Goal: Task Accomplishment & Management: Manage account settings

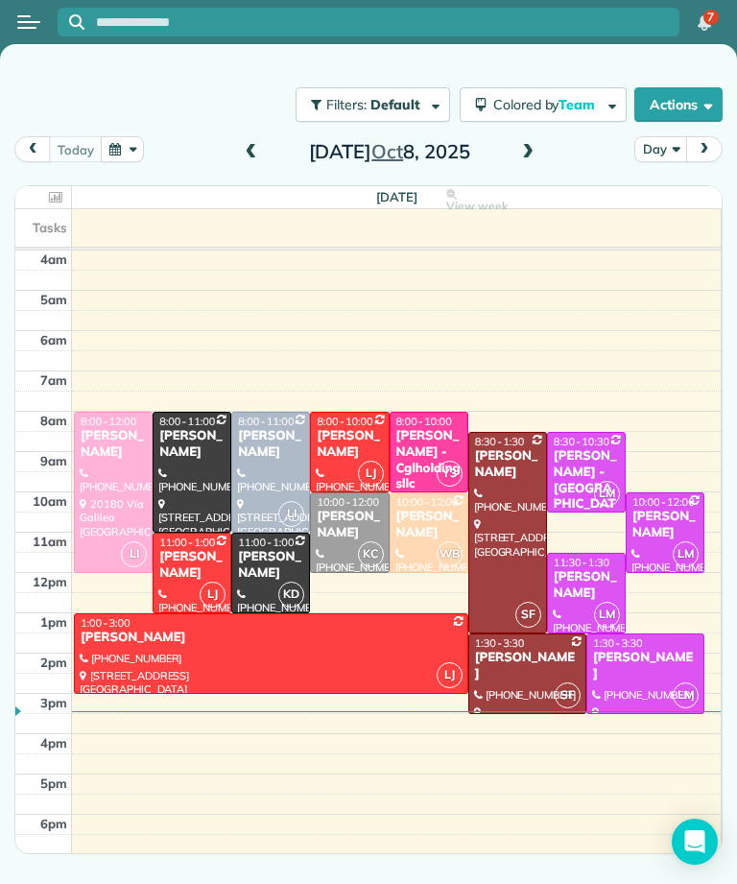
scroll to position [10, 0]
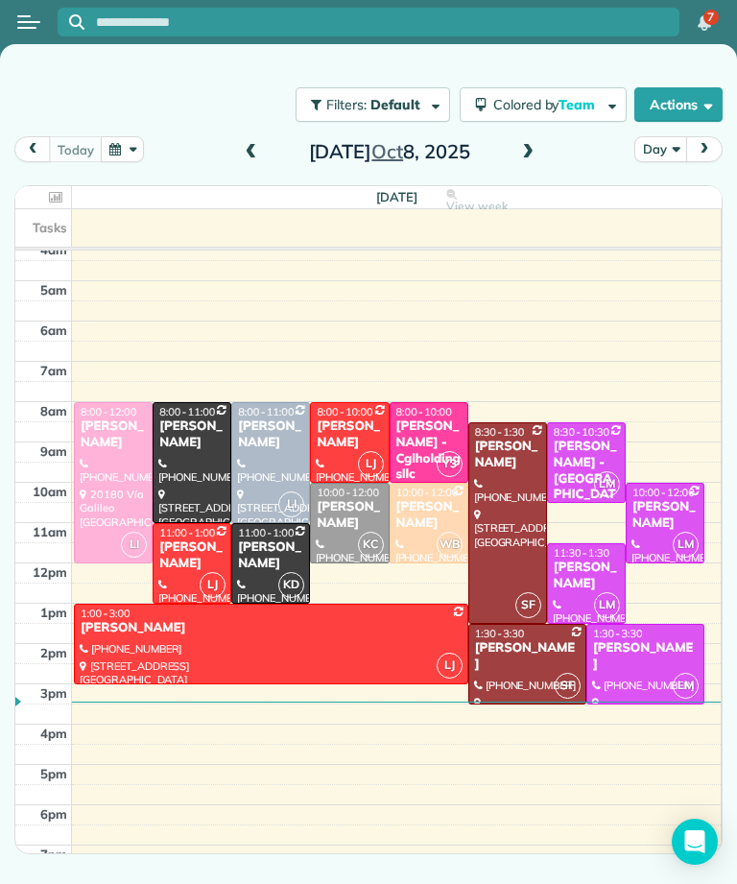
click at [139, 153] on button "button" at bounding box center [123, 149] width 44 height 26
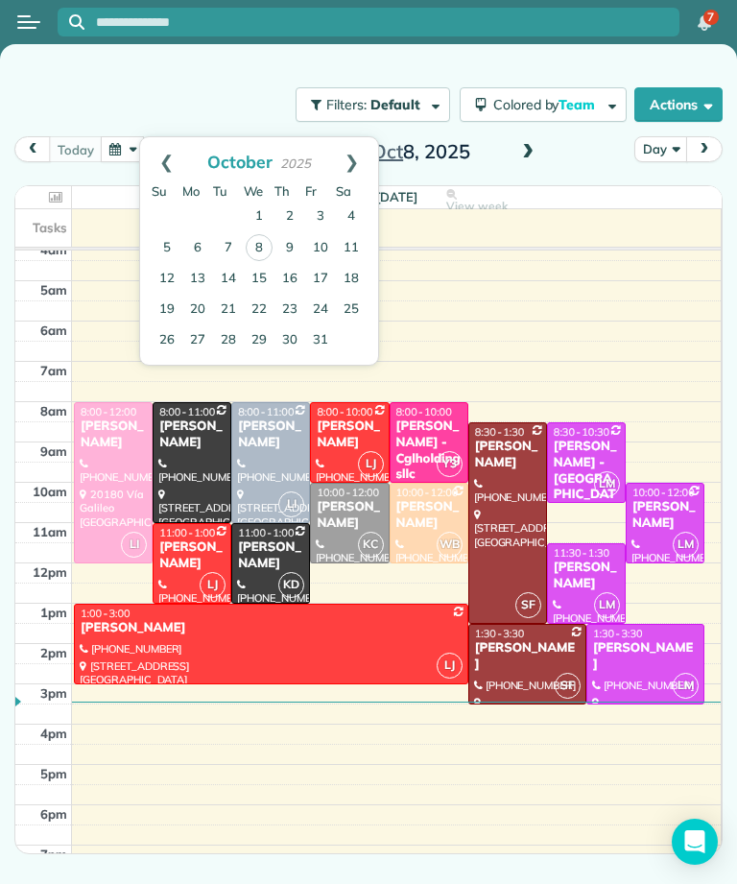
click at [204, 273] on link "13" at bounding box center [197, 279] width 31 height 31
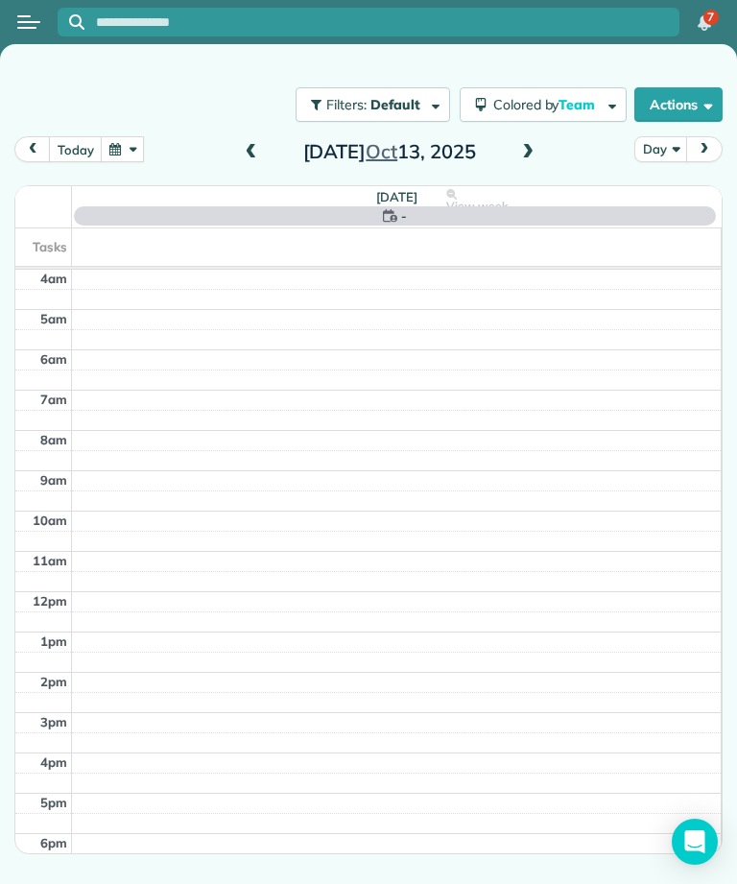
scroll to position [0, 0]
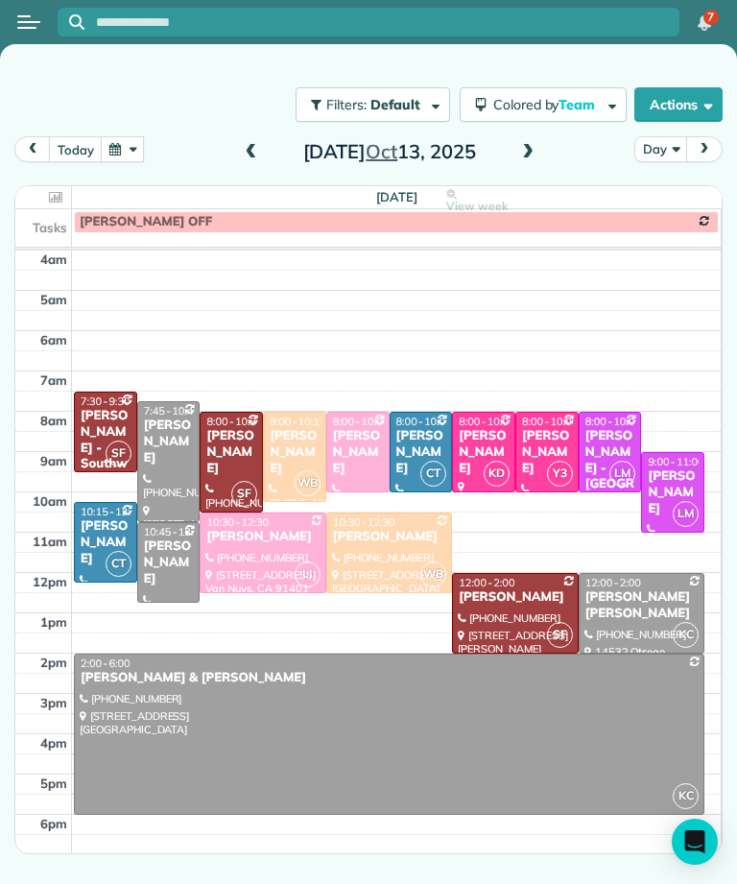
click at [526, 164] on span at bounding box center [527, 152] width 21 height 29
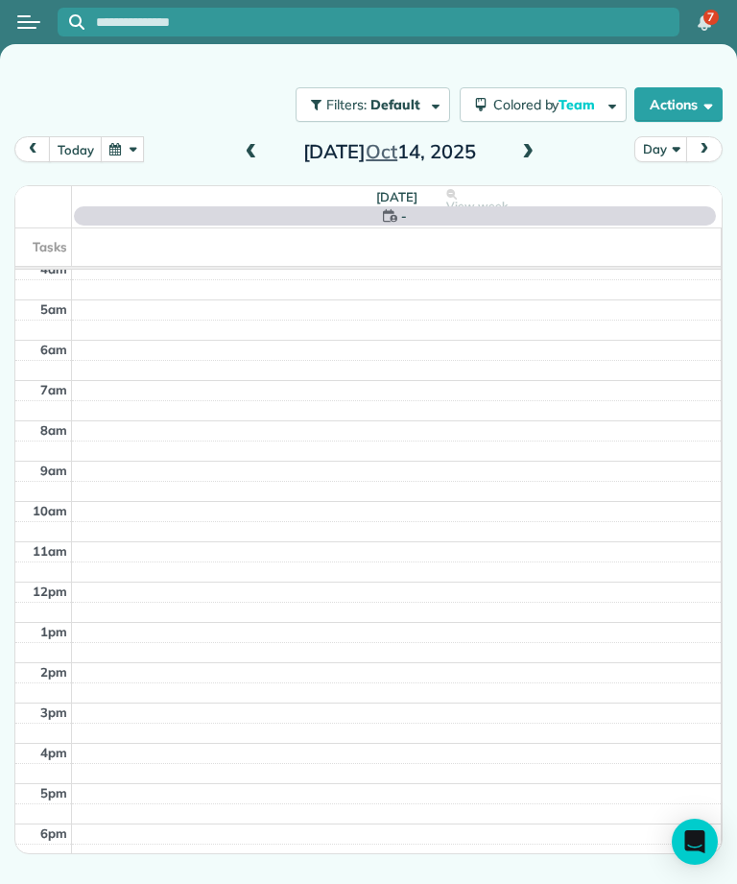
click at [536, 143] on span at bounding box center [527, 152] width 21 height 29
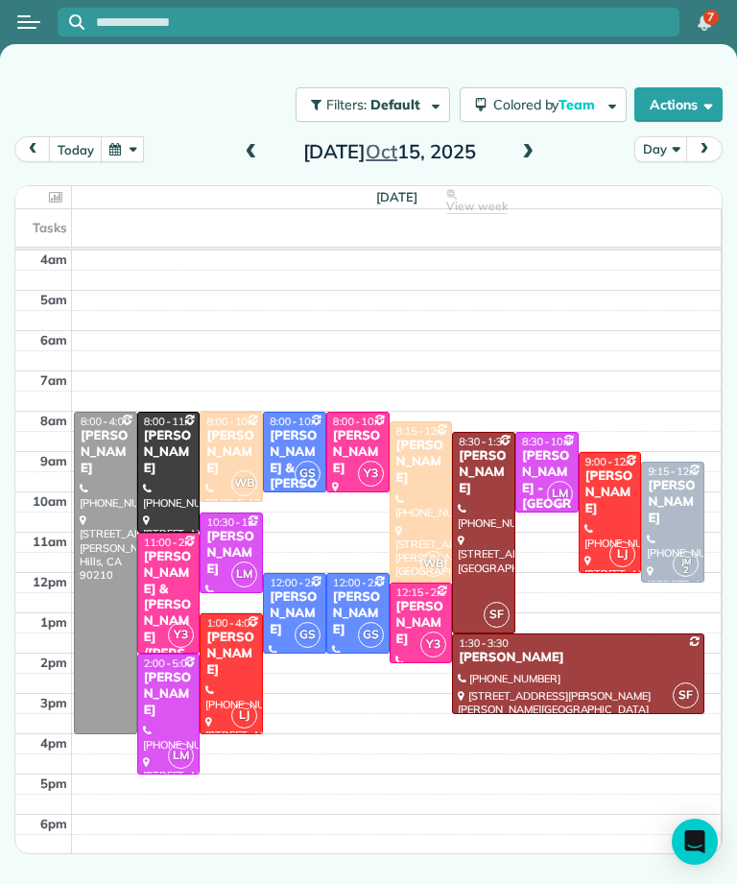
click at [522, 161] on span at bounding box center [527, 152] width 21 height 29
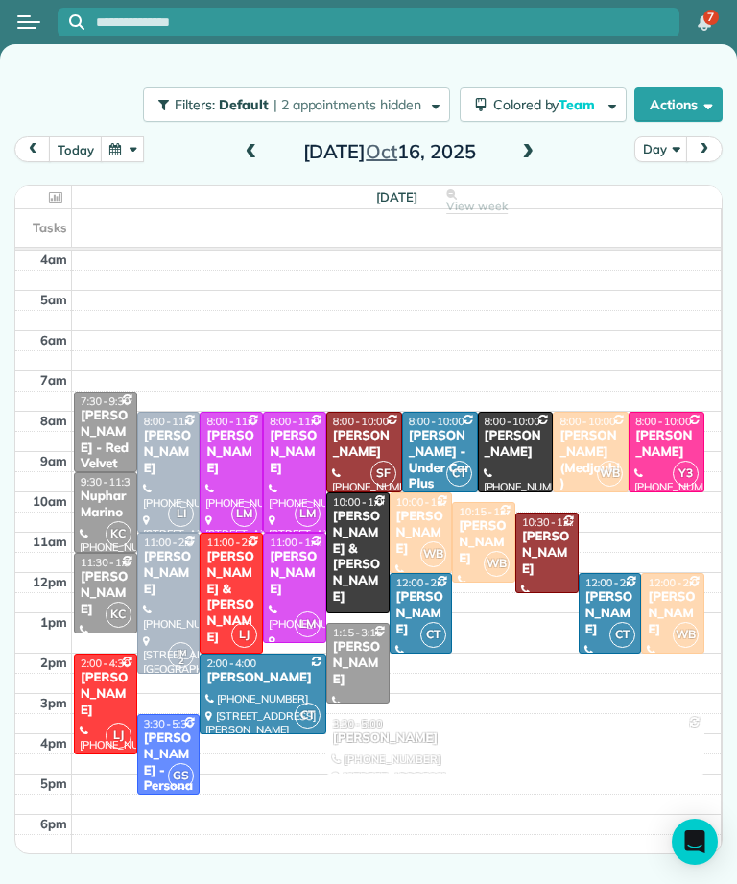
click at [243, 154] on span at bounding box center [251, 152] width 21 height 17
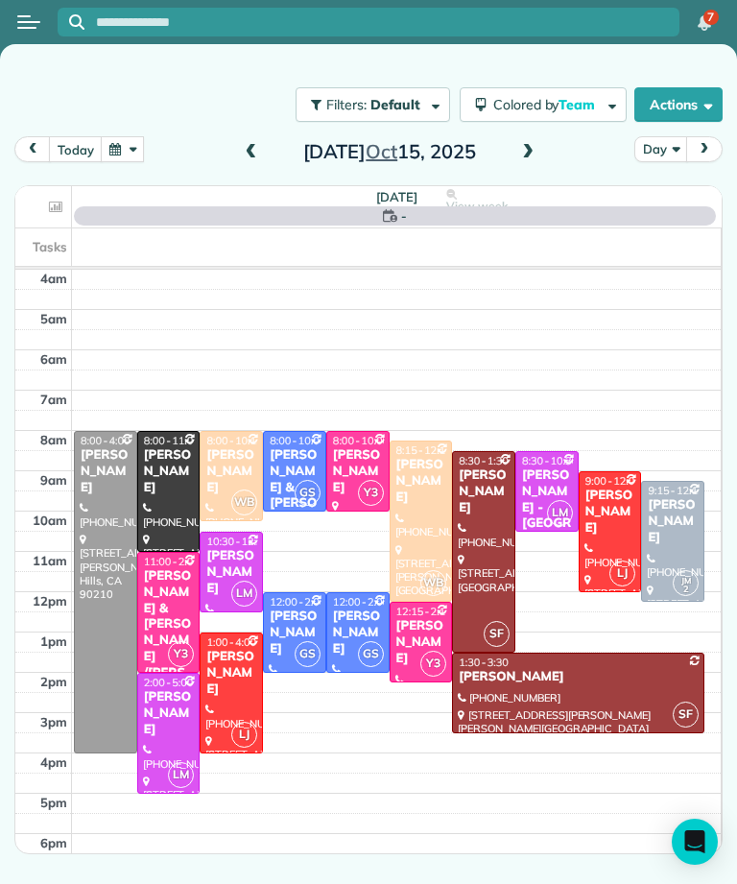
scroll to position [10, 0]
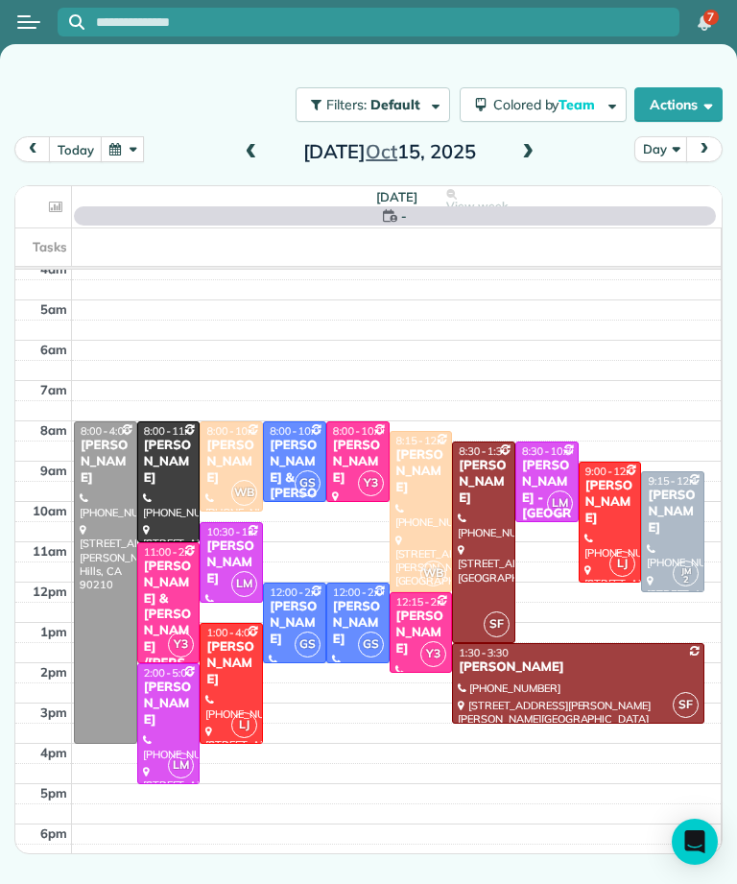
click at [250, 163] on span at bounding box center [251, 152] width 21 height 29
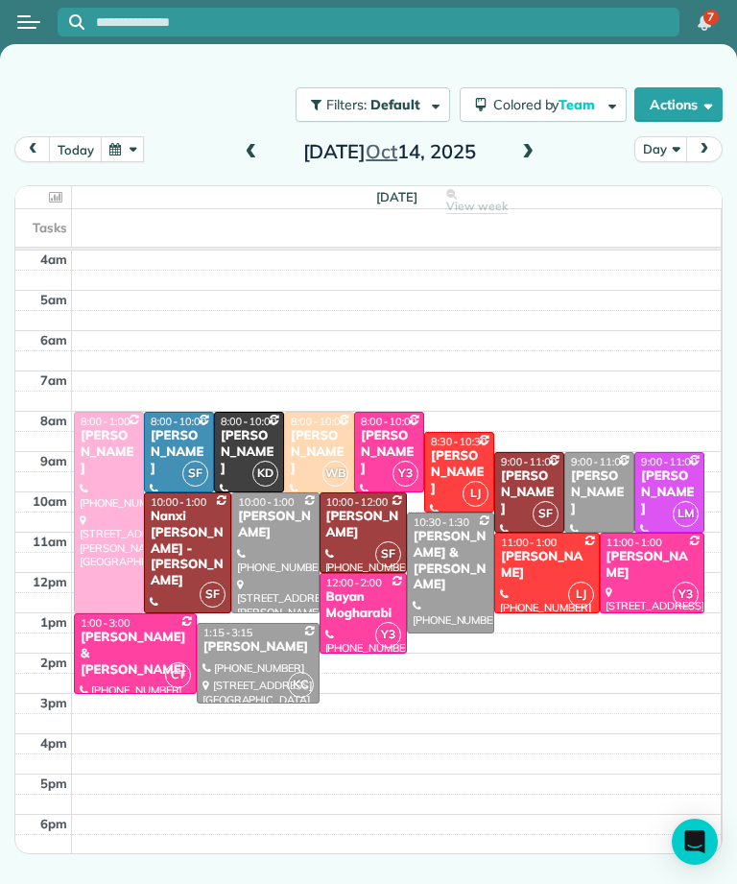
scroll to position [0, 0]
click at [533, 153] on span at bounding box center [527, 152] width 21 height 17
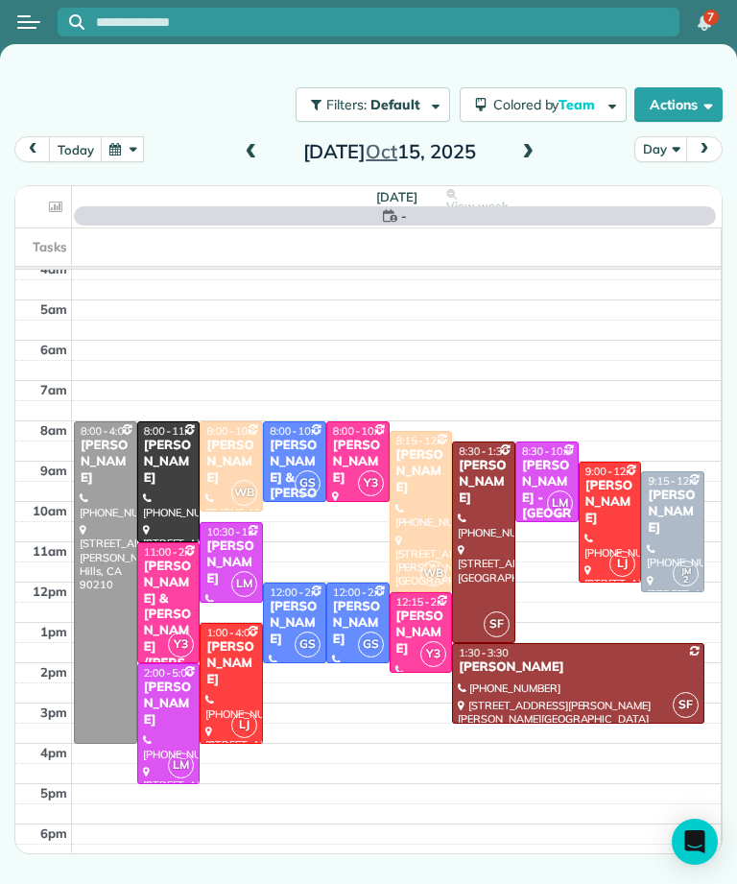
scroll to position [10, 0]
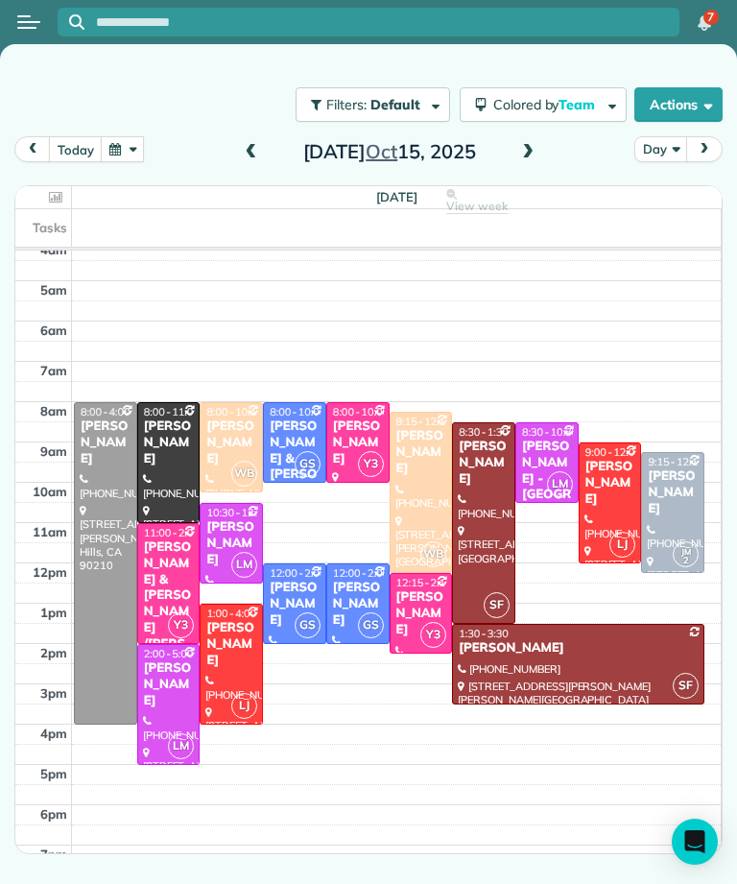
click at [532, 152] on span at bounding box center [527, 152] width 21 height 17
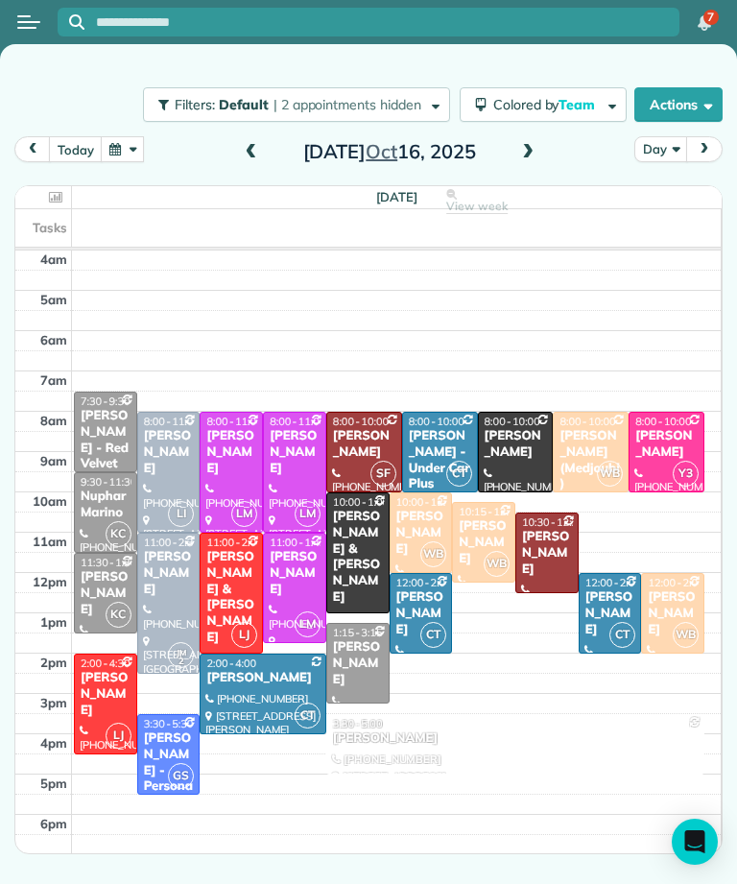
scroll to position [0, 0]
click at [133, 149] on button "button" at bounding box center [123, 149] width 44 height 26
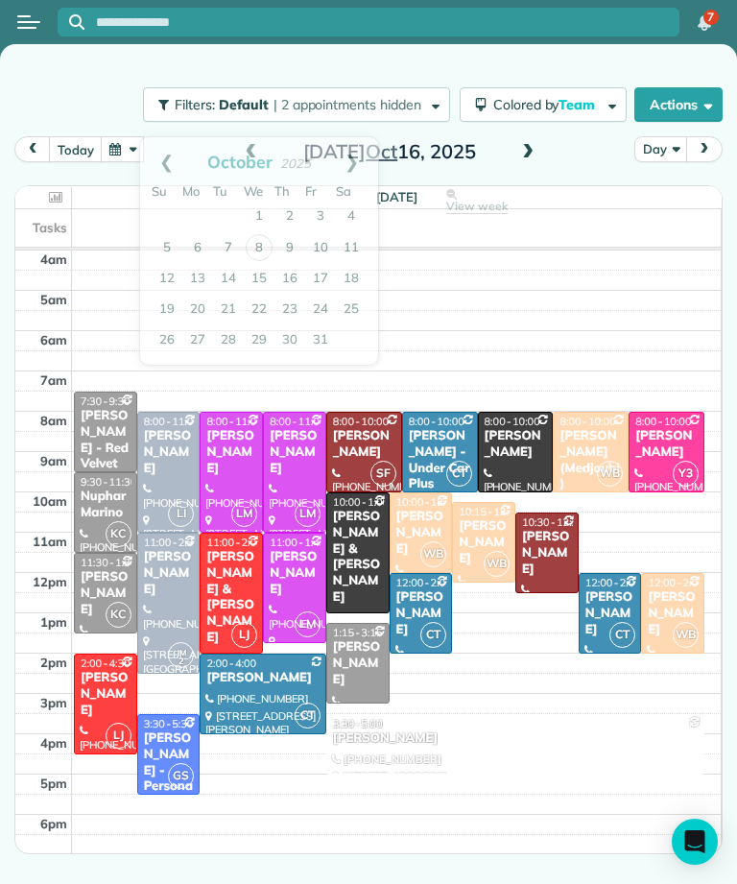
click at [138, 154] on button "button" at bounding box center [123, 149] width 44 height 26
click at [200, 277] on link "13" at bounding box center [197, 279] width 31 height 31
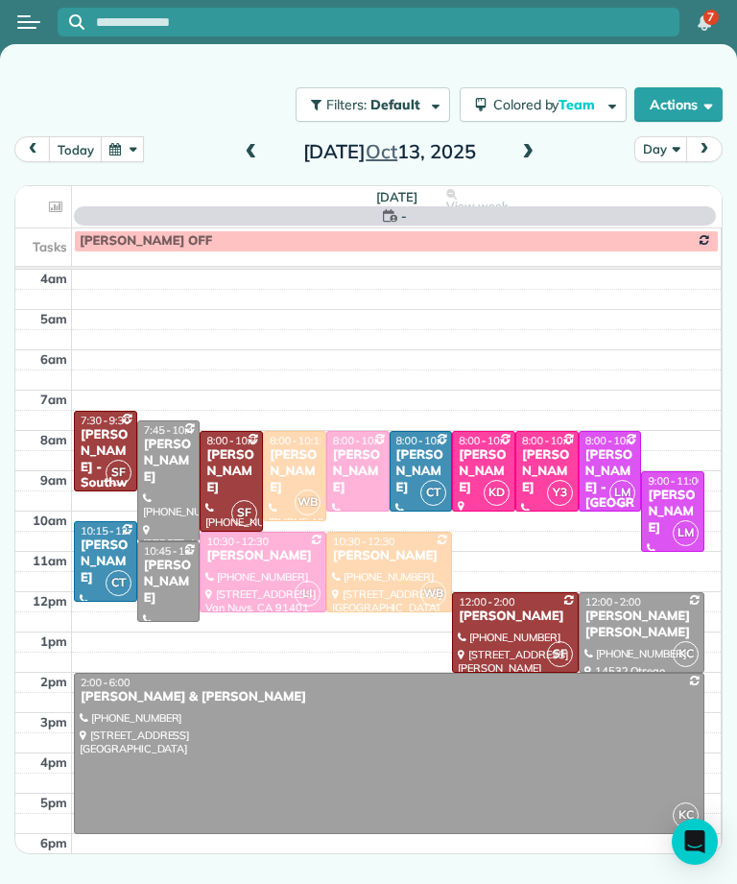
scroll to position [10, 0]
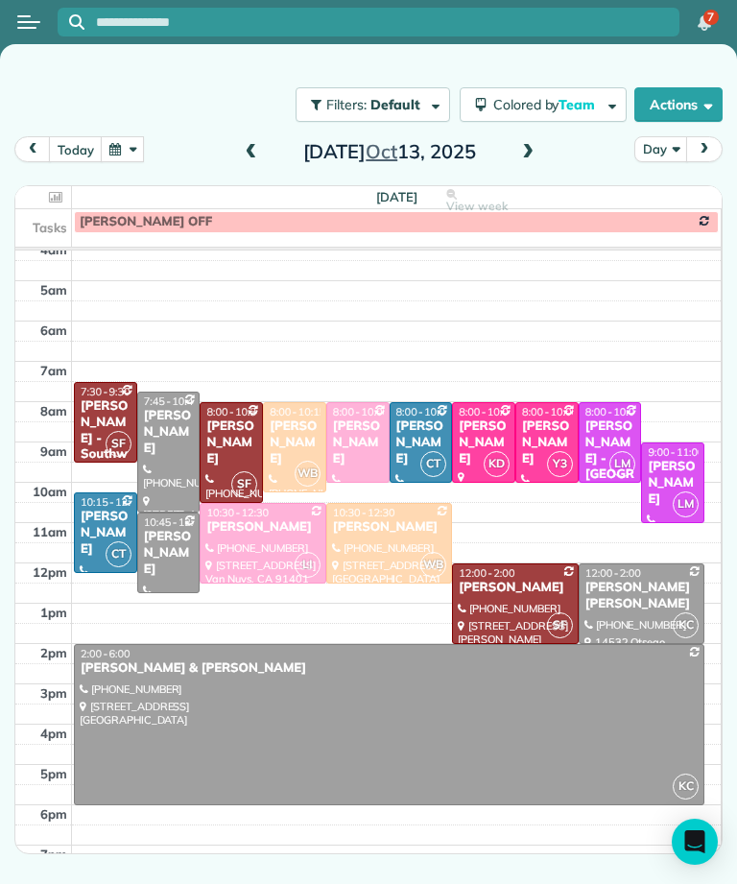
click at [519, 157] on span at bounding box center [527, 152] width 21 height 17
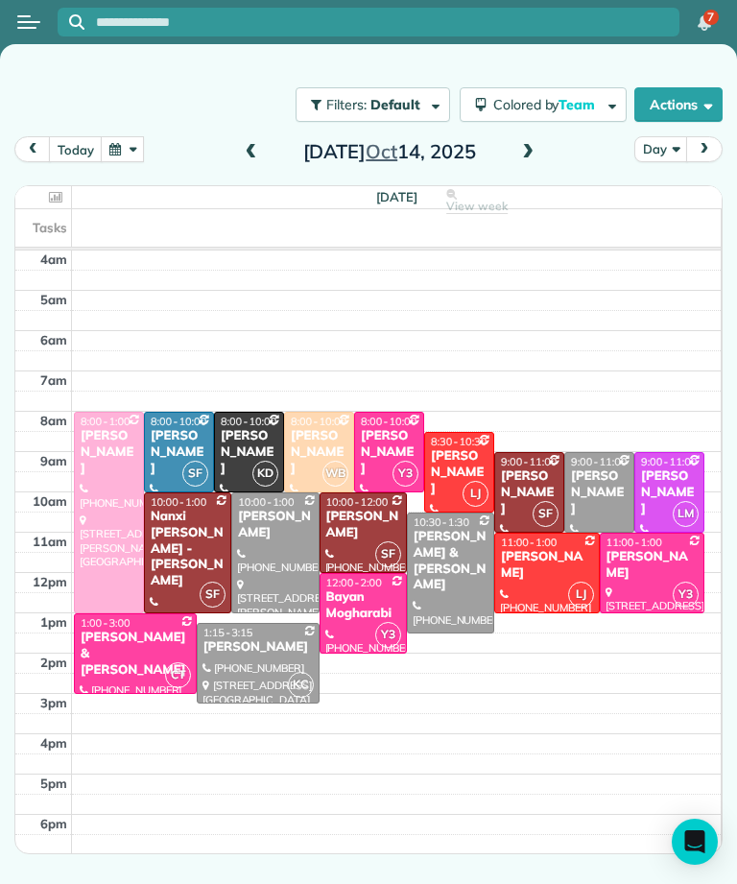
scroll to position [0, 0]
